Goal: Task Accomplishment & Management: Manage account settings

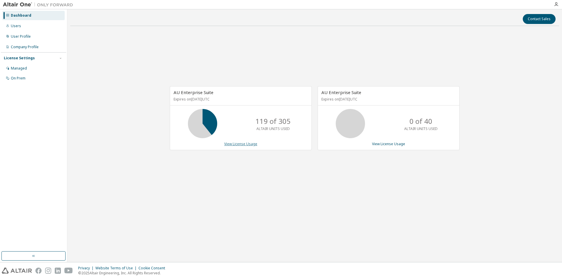
click at [236, 143] on link "View License Usage" at bounding box center [240, 144] width 33 height 5
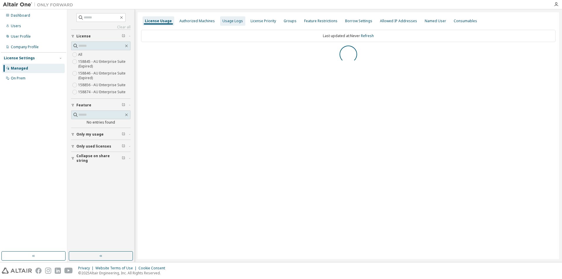
click at [235, 22] on div "Usage Logs" at bounding box center [232, 21] width 20 height 5
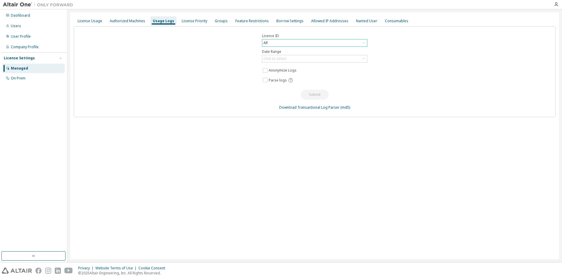
click at [364, 43] on icon at bounding box center [363, 42] width 2 height 1
click at [376, 40] on div "Licence ID All All 86161 - AU Mechanical Engineer (Expired) 70401 - AU Mechanic…" at bounding box center [314, 71] width 481 height 91
click at [362, 58] on icon at bounding box center [364, 59] width 6 height 6
click at [410, 58] on div "Licence ID All Date Range Click to select Last 30 days Year to date Custom Date…" at bounding box center [314, 71] width 481 height 91
click at [302, 57] on div "Click to select" at bounding box center [314, 58] width 105 height 7
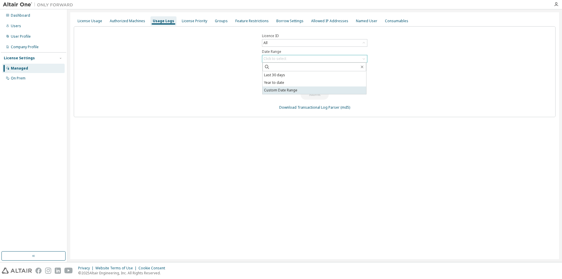
click at [299, 92] on li "Custom Date Range" at bounding box center [314, 91] width 104 height 8
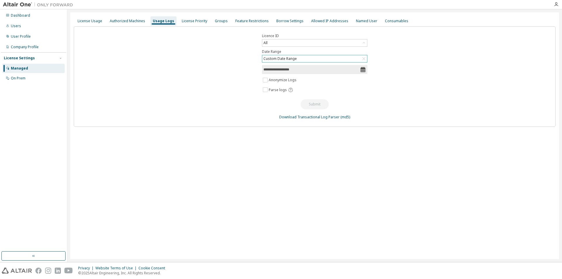
click at [301, 71] on input "**********" at bounding box center [311, 70] width 97 height 6
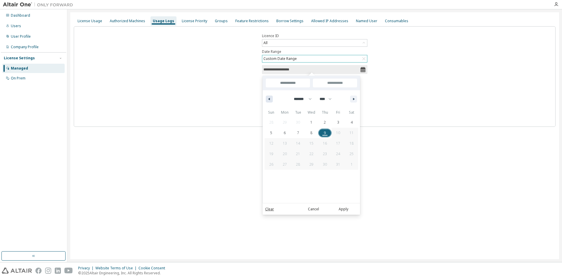
click at [268, 100] on icon "button" at bounding box center [268, 99] width 3 height 2
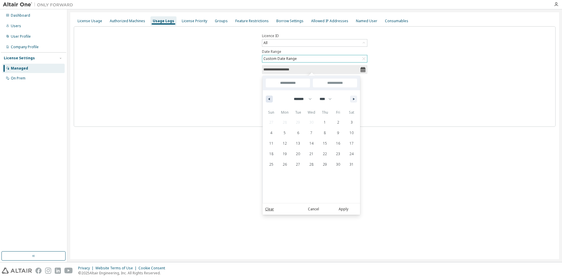
click at [268, 100] on icon "button" at bounding box center [268, 99] width 3 height 2
select select "*"
click at [299, 122] on span "1" at bounding box center [298, 122] width 2 height 11
type input "*"
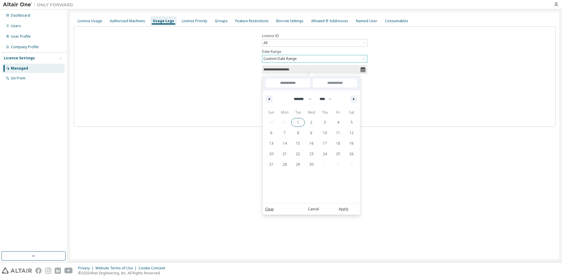
type input "**********"
click at [351, 97] on button "button" at bounding box center [353, 99] width 7 height 7
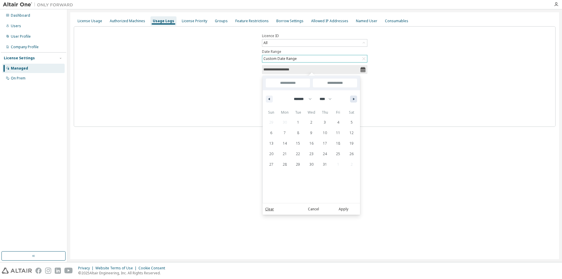
click at [351, 97] on button "button" at bounding box center [353, 99] width 7 height 7
select select "*"
click at [325, 131] on span "9" at bounding box center [324, 133] width 2 height 11
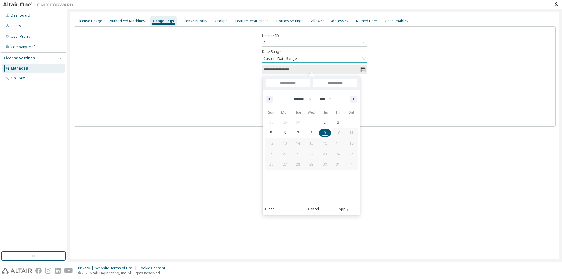
type input "***"
type input "**********"
select select "*"
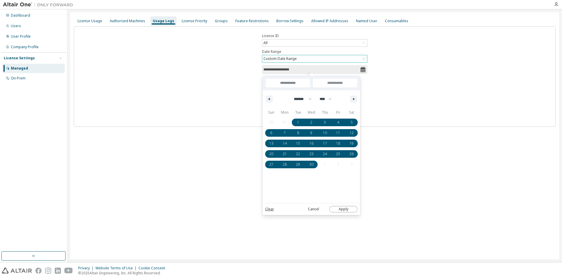
click at [341, 209] on button "Apply" at bounding box center [343, 209] width 28 height 6
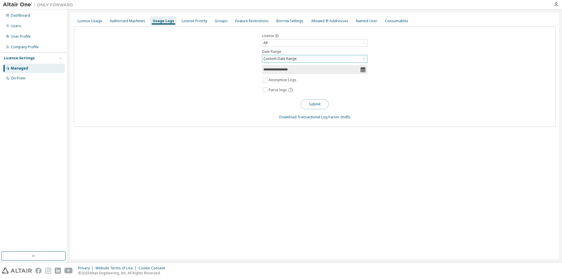
click at [313, 104] on button "Submit" at bounding box center [314, 104] width 28 height 10
click at [415, 163] on div "**********" at bounding box center [314, 135] width 488 height 247
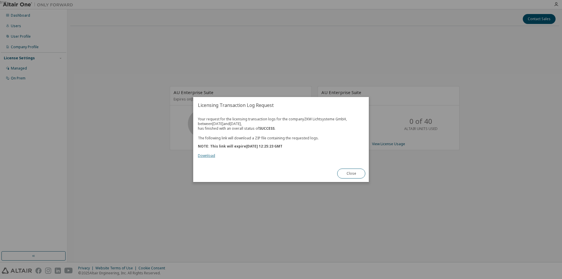
click at [214, 158] on link "Download" at bounding box center [206, 155] width 17 height 5
click at [354, 175] on button "Close" at bounding box center [351, 174] width 28 height 10
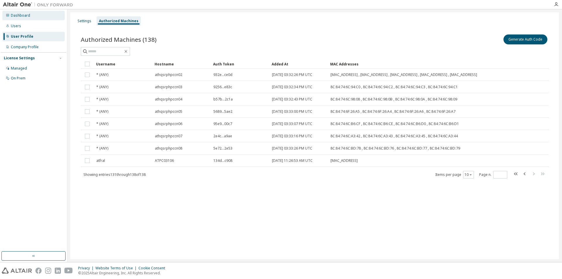
click at [19, 13] on div "Dashboard" at bounding box center [20, 15] width 19 height 5
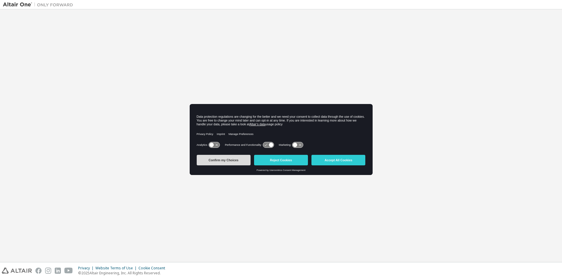
click at [224, 159] on button "Confirm my Choices" at bounding box center [224, 160] width 54 height 11
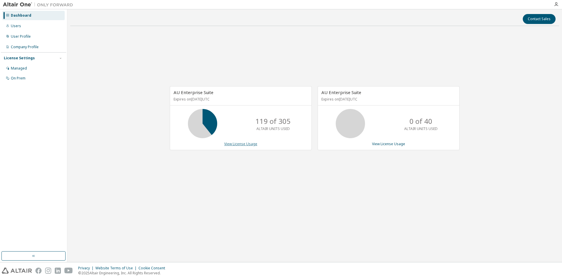
click at [228, 144] on link "View License Usage" at bounding box center [240, 144] width 33 height 5
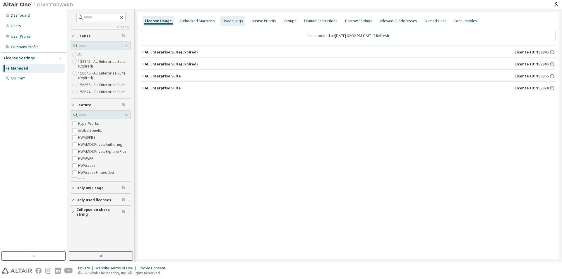
click at [235, 23] on div "Usage Logs" at bounding box center [232, 21] width 20 height 5
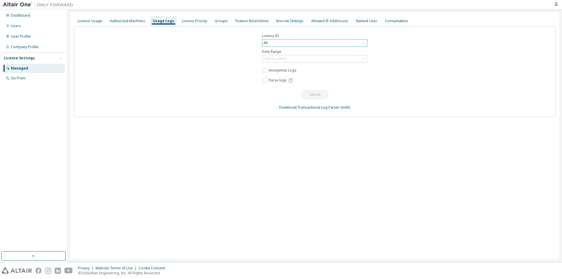
click at [345, 40] on div "All" at bounding box center [314, 42] width 105 height 7
click at [465, 66] on div "Licence ID All All 86161 - AU Mechanical Engineer (Expired) 70401 - AU Mechanic…" at bounding box center [314, 71] width 481 height 91
click at [275, 209] on div "License Usage Authorized Machines Usage Logs License Priority Groups Feature Re…" at bounding box center [314, 135] width 488 height 247
click at [88, 23] on div "License Usage" at bounding box center [90, 21] width 25 height 5
